Goal: Transaction & Acquisition: Subscribe to service/newsletter

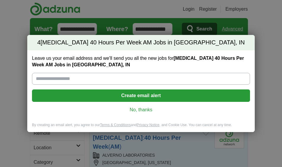
click at [118, 74] on input "Leave us your email address and we'll send you all the new jobs for [MEDICAL_DA…" at bounding box center [141, 79] width 218 height 12
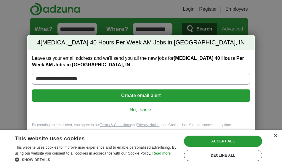
type input "**********"
click at [147, 96] on button "Create email alert" at bounding box center [141, 96] width 218 height 12
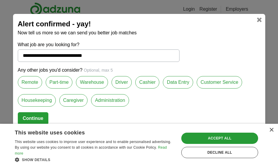
click at [39, 116] on button "Continue" at bounding box center [33, 118] width 31 height 12
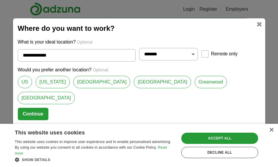
click at [48, 109] on button "Continue" at bounding box center [33, 114] width 31 height 12
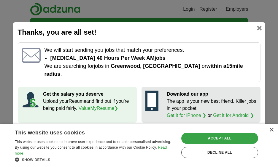
click at [227, 138] on div "Accept all" at bounding box center [219, 138] width 77 height 11
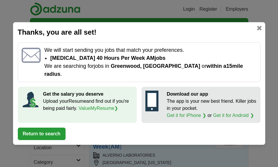
click at [259, 31] on link at bounding box center [259, 28] width 5 height 5
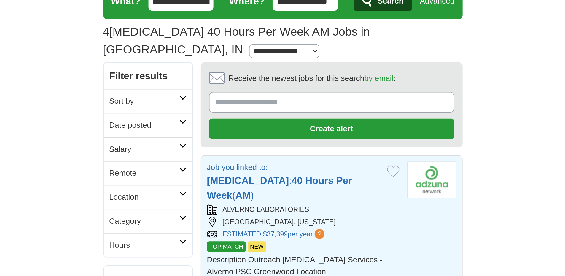
scroll to position [30, 0]
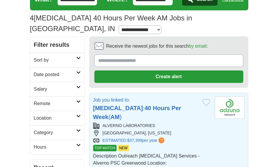
click at [144, 106] on strong "40" at bounding box center [147, 108] width 7 height 7
